Goal: Find contact information: Find contact information

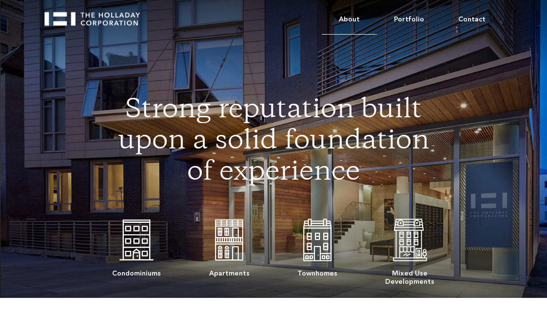
click at [347, 23] on link "About" at bounding box center [349, 20] width 55 height 30
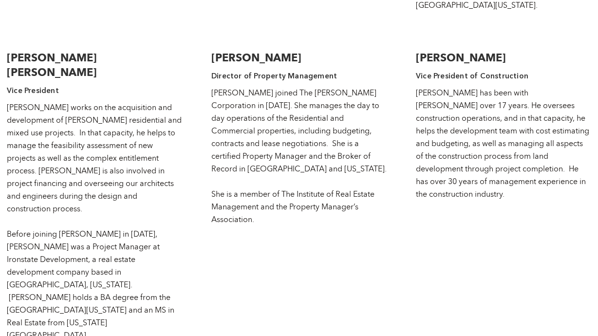
scroll to position [1703, 0]
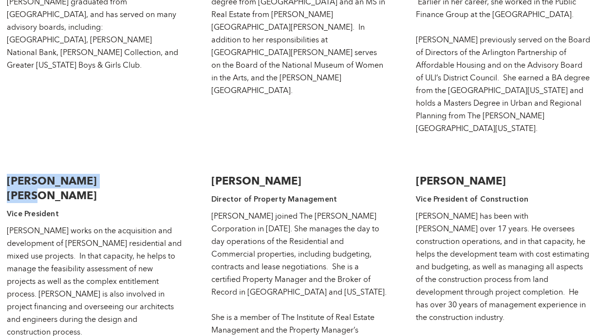
drag, startPoint x: 121, startPoint y: 119, endPoint x: 8, endPoint y: 118, distance: 113.1
click at [8, 174] on h3 "[PERSON_NAME] [PERSON_NAME]" at bounding box center [94, 188] width 175 height 29
copy h3 "[PERSON_NAME] [PERSON_NAME]"
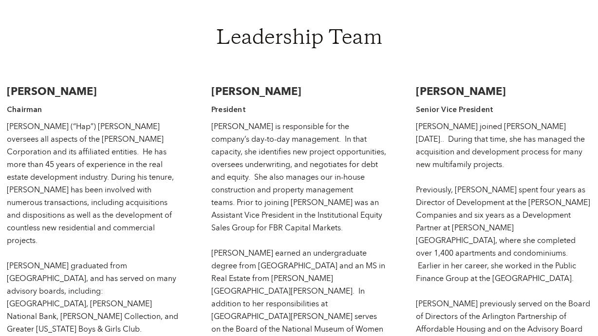
scroll to position [1416, 0]
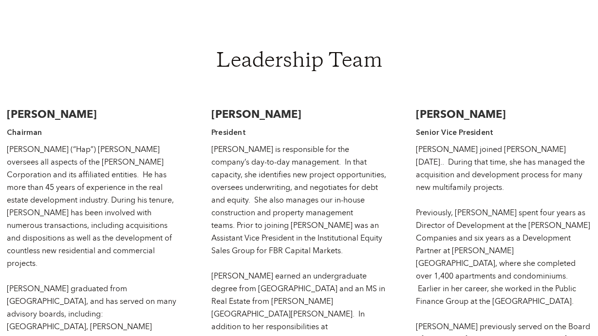
drag, startPoint x: 360, startPoint y: 76, endPoint x: 203, endPoint y: 72, distance: 157.0
copy h3 "[PERSON_NAME]"
